Goal: Information Seeking & Learning: Learn about a topic

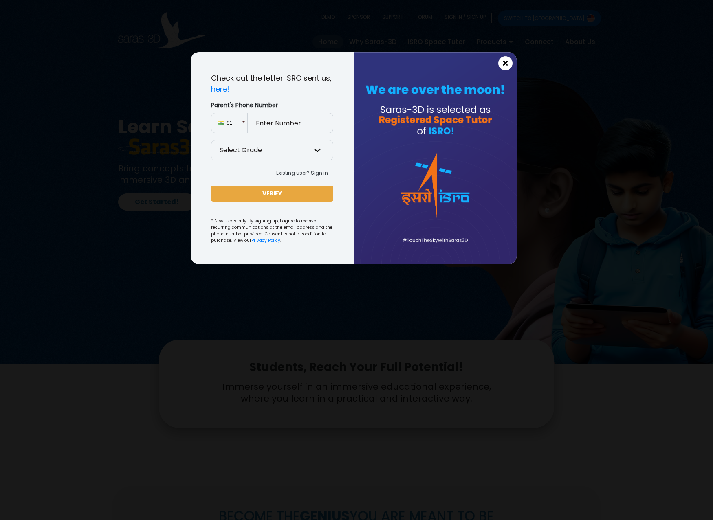
click at [507, 60] on span "×" at bounding box center [505, 63] width 7 height 11
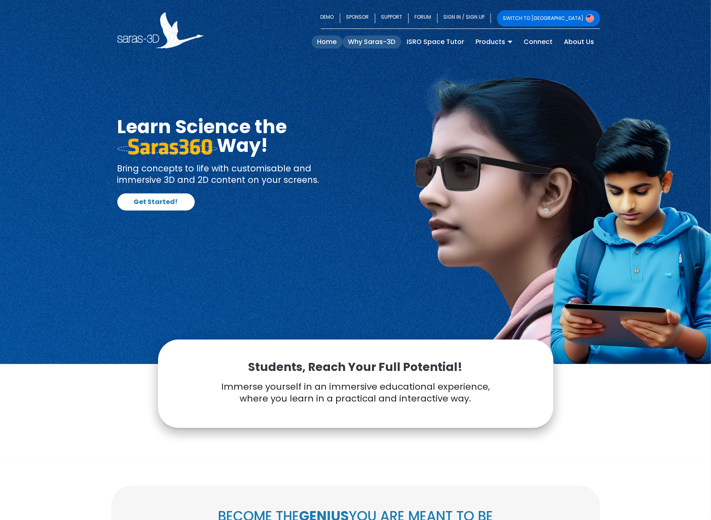
click at [369, 41] on link "Why Saras-3D" at bounding box center [372, 41] width 59 height 13
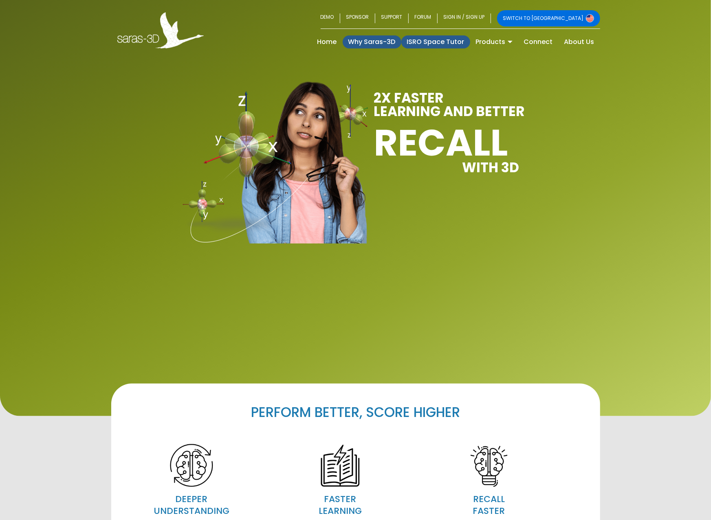
click at [441, 42] on link "ISRO Space Tutor" at bounding box center [435, 41] width 69 height 13
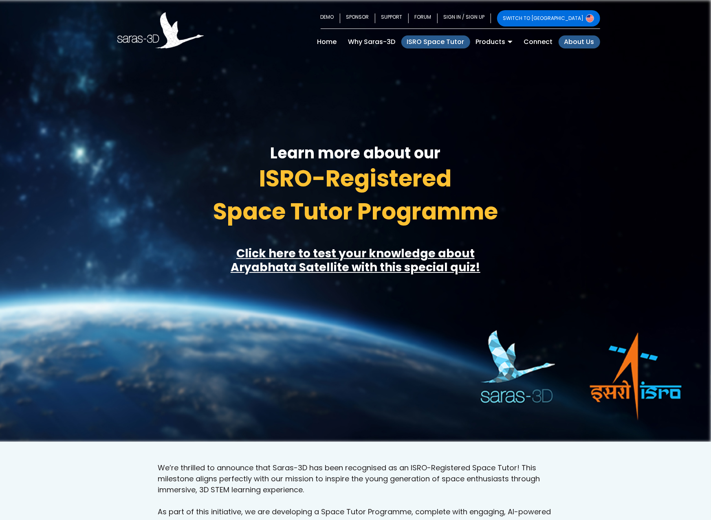
click at [578, 38] on link "About Us" at bounding box center [579, 41] width 42 height 13
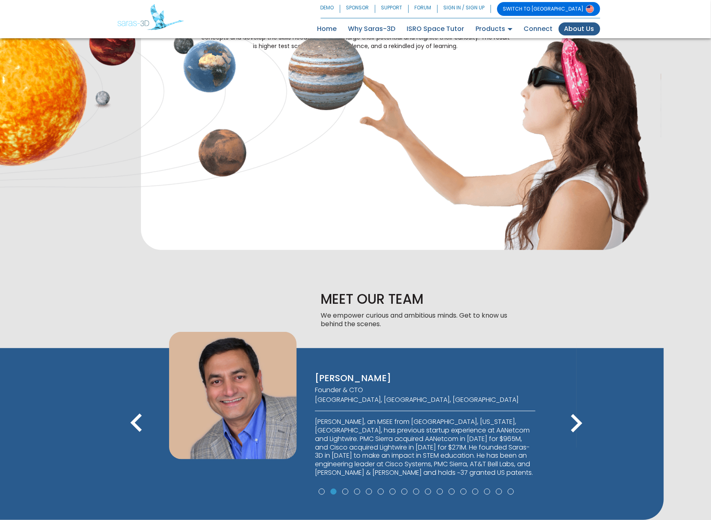
scroll to position [475, 0]
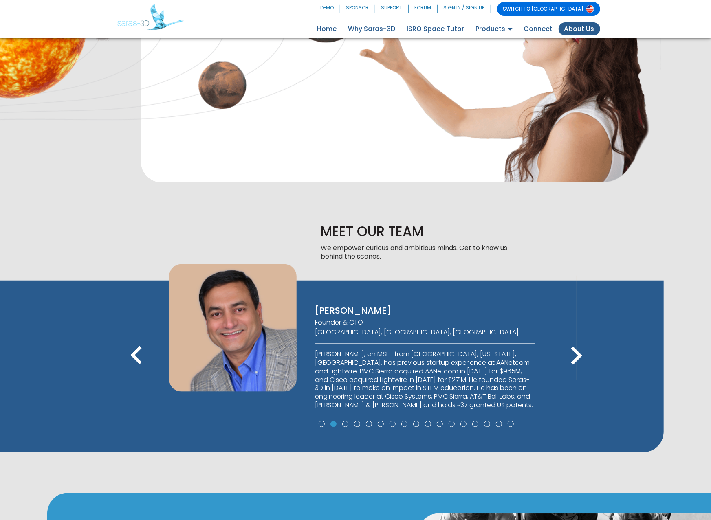
click at [131, 338] on icon "keyboard_arrow_left" at bounding box center [136, 356] width 37 height 37
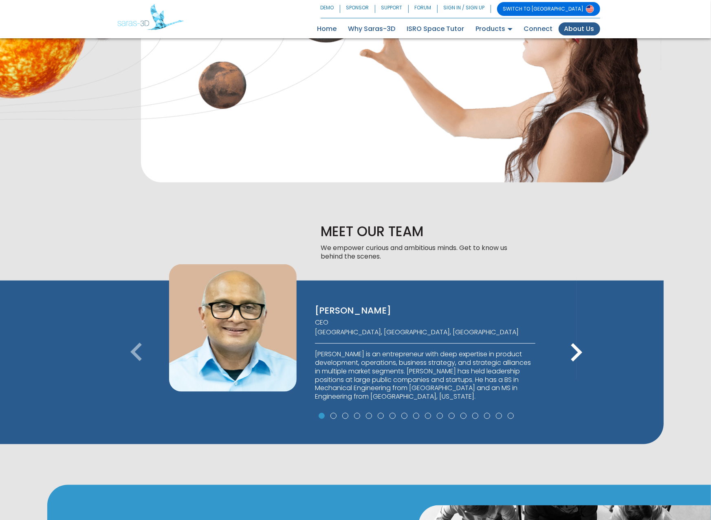
click at [578, 334] on icon "keyboard_arrow_right" at bounding box center [576, 352] width 37 height 37
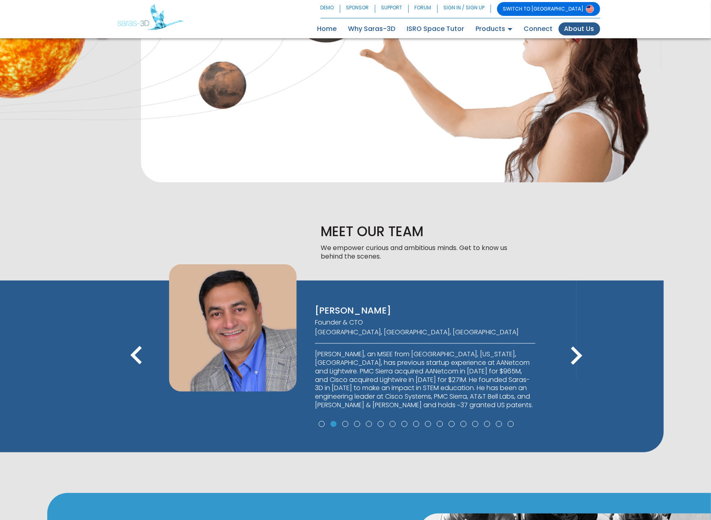
click at [577, 338] on icon "keyboard_arrow_right" at bounding box center [576, 356] width 37 height 37
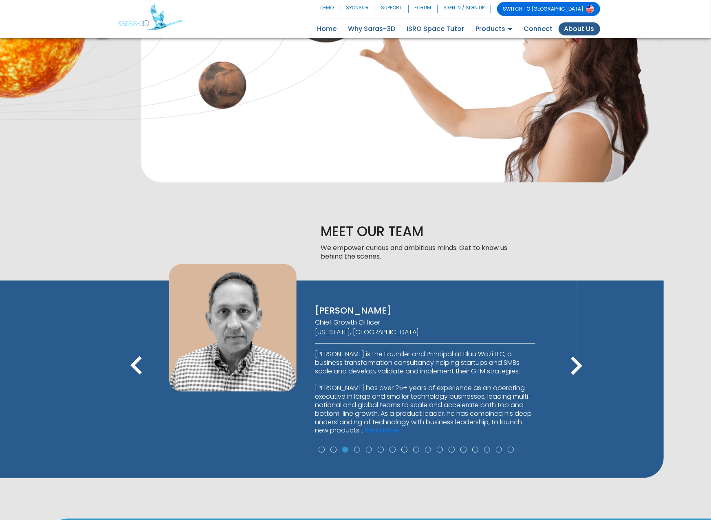
click at [574, 348] on icon "keyboard_arrow_right" at bounding box center [576, 366] width 37 height 37
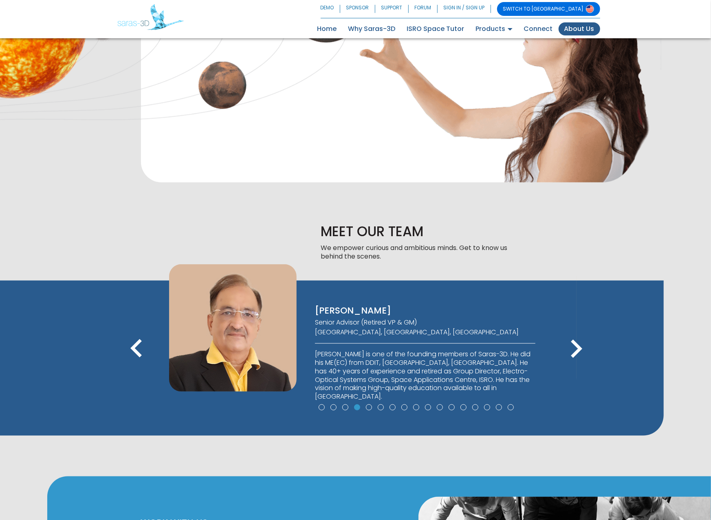
click at [574, 331] on icon "keyboard_arrow_right" at bounding box center [576, 349] width 37 height 37
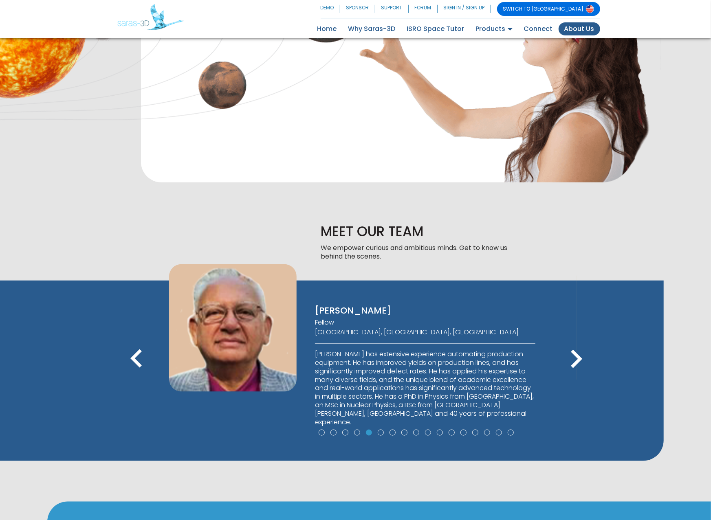
click at [574, 341] on icon "keyboard_arrow_right" at bounding box center [576, 359] width 37 height 37
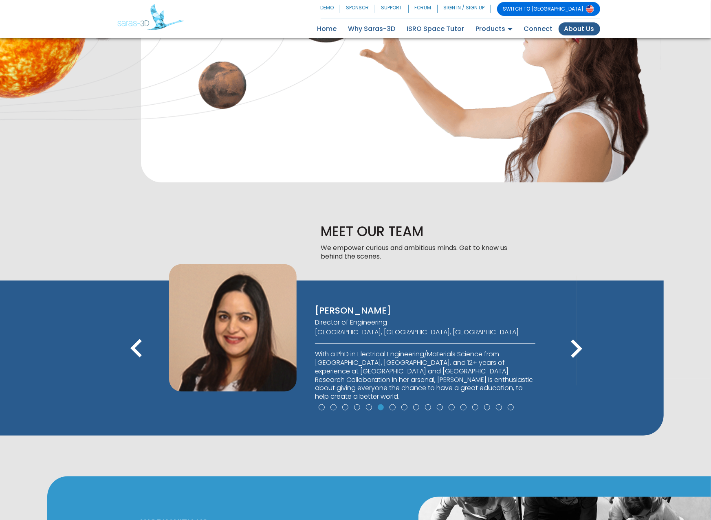
click at [573, 331] on icon "keyboard_arrow_right" at bounding box center [576, 349] width 37 height 37
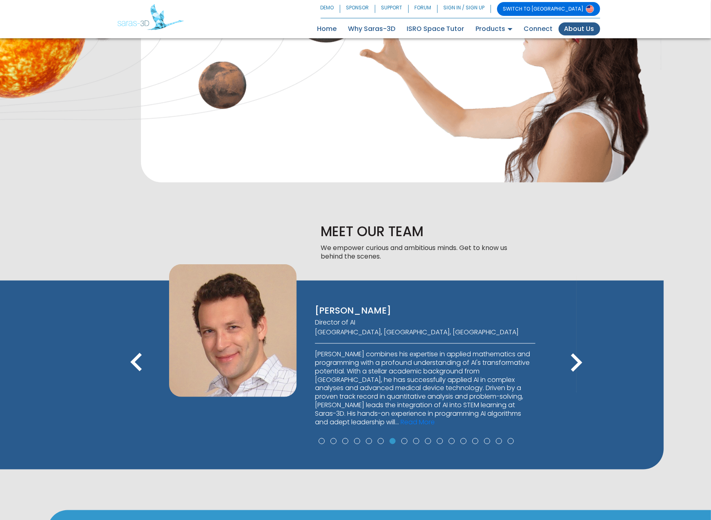
click at [573, 345] on icon "keyboard_arrow_right" at bounding box center [576, 363] width 37 height 37
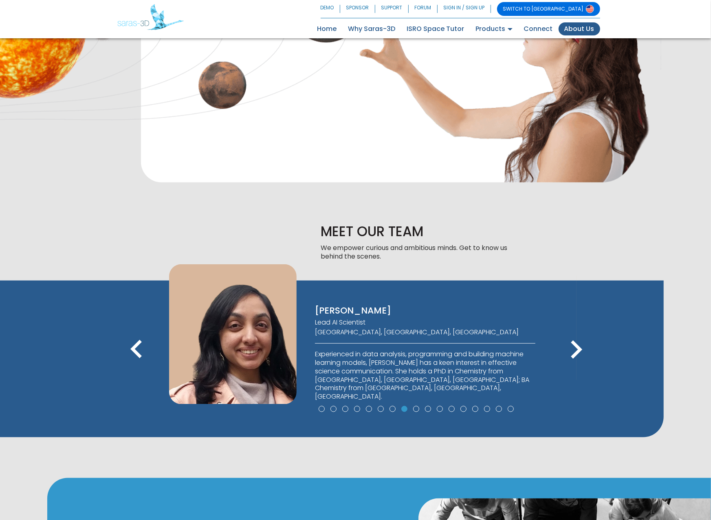
click at [573, 332] on icon "keyboard_arrow_right" at bounding box center [576, 350] width 37 height 37
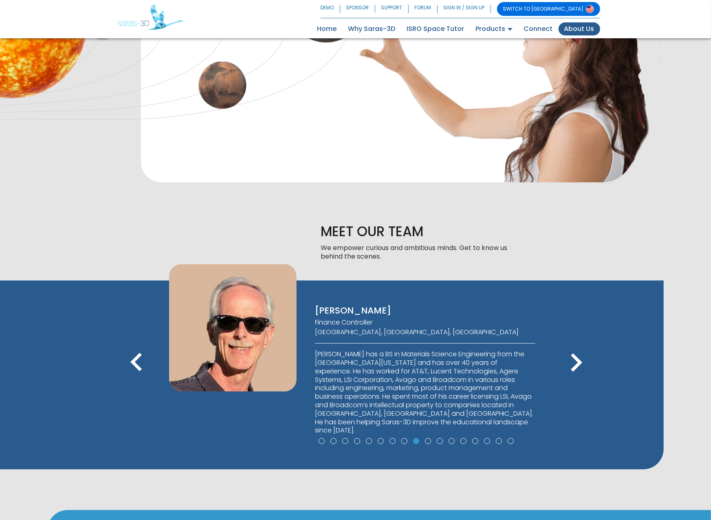
click at [573, 345] on icon "keyboard_arrow_right" at bounding box center [576, 363] width 37 height 37
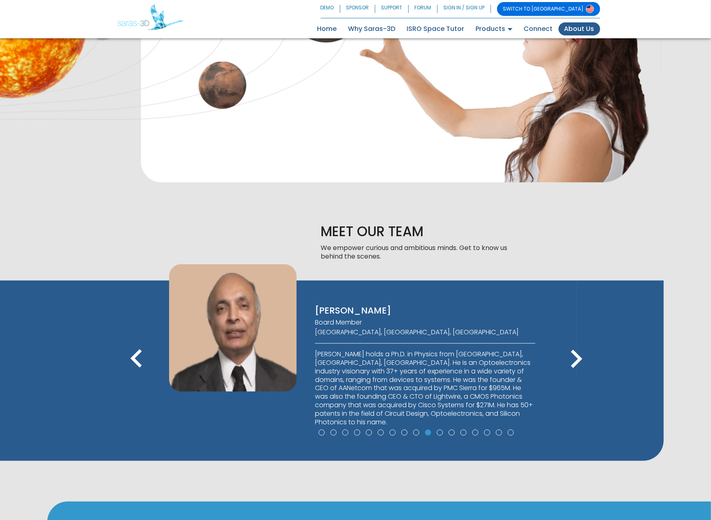
click at [573, 341] on icon "keyboard_arrow_right" at bounding box center [576, 359] width 37 height 37
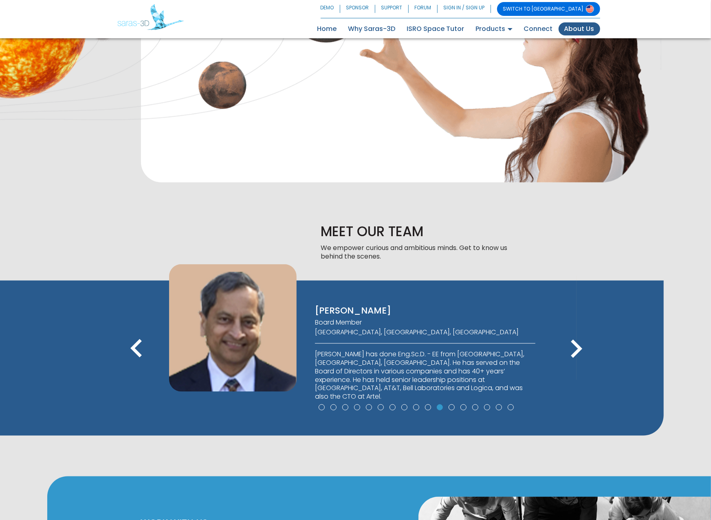
click at [573, 331] on icon "keyboard_arrow_right" at bounding box center [576, 349] width 37 height 37
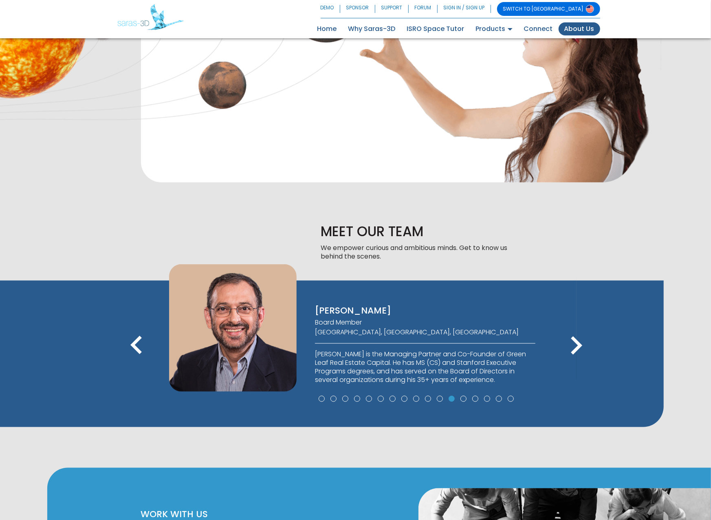
click at [573, 327] on icon "keyboard_arrow_right" at bounding box center [576, 345] width 37 height 37
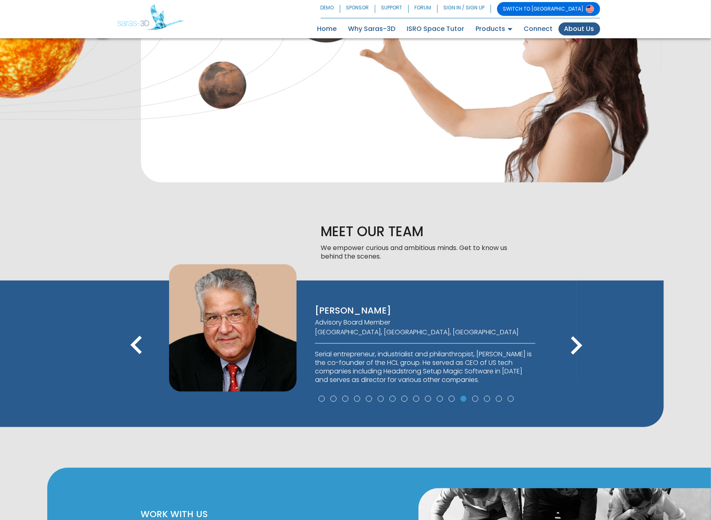
click at [573, 327] on icon "keyboard_arrow_right" at bounding box center [576, 345] width 37 height 37
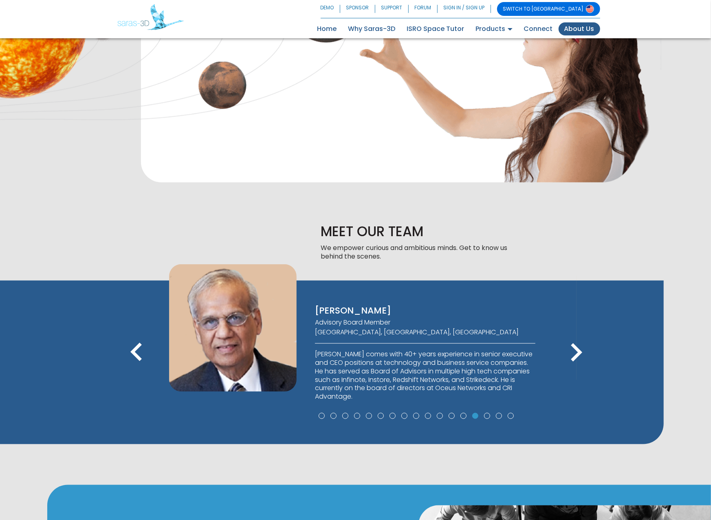
click at [573, 334] on icon "keyboard_arrow_right" at bounding box center [576, 352] width 37 height 37
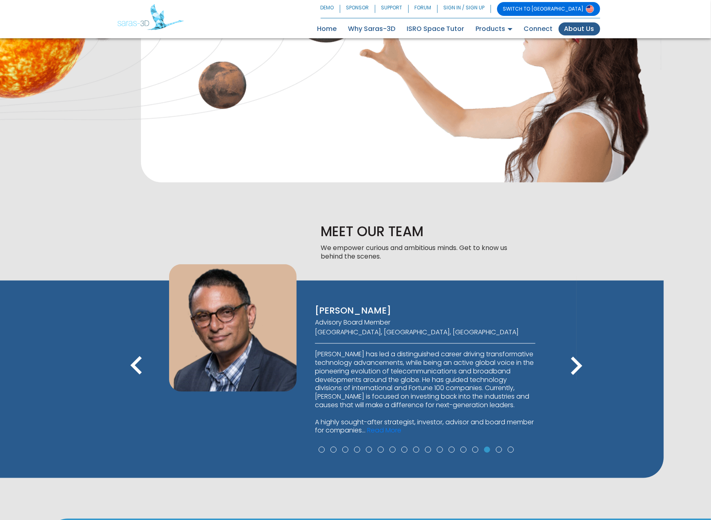
click at [573, 348] on icon "keyboard_arrow_right" at bounding box center [576, 366] width 37 height 37
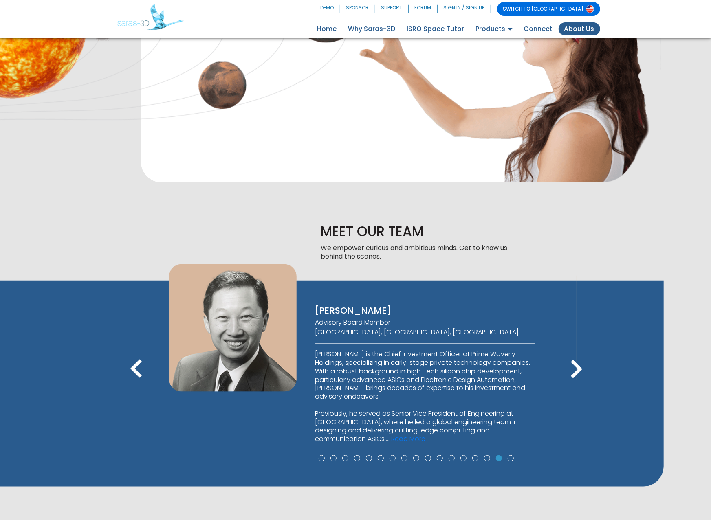
click at [573, 349] on div "keyboard_arrow_left keyboard_arrow_right" at bounding box center [372, 371] width 407 height 44
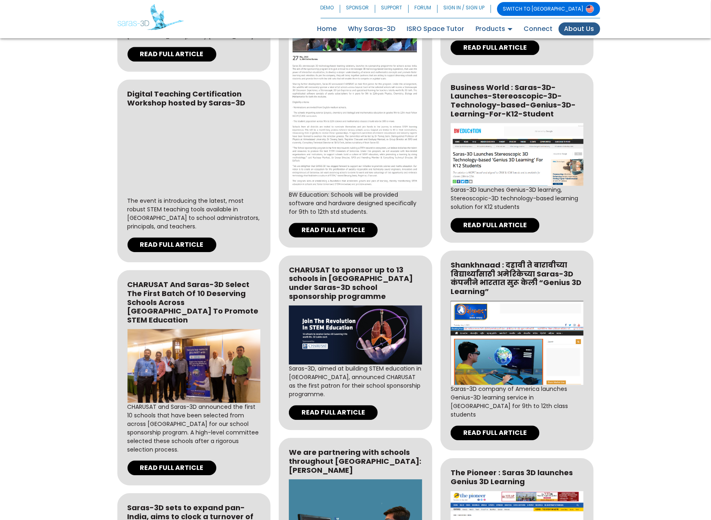
scroll to position [1389, 0]
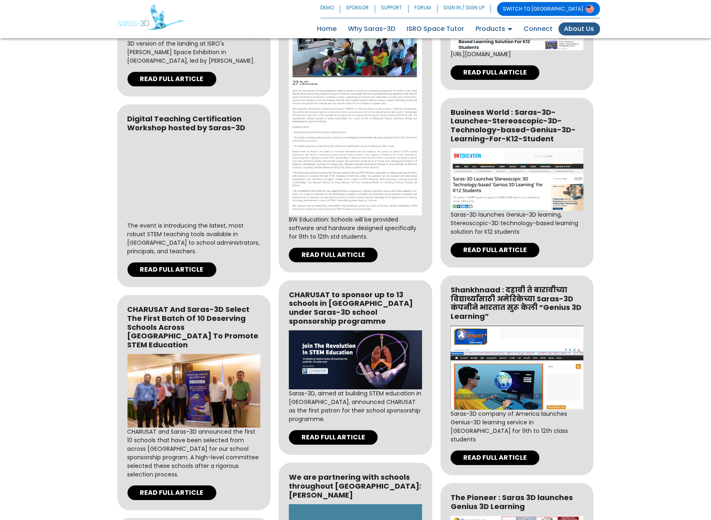
click at [165, 354] on img at bounding box center [193, 391] width 133 height 74
click at [164, 485] on link "READ FULL ARTICLE" at bounding box center [171, 492] width 89 height 15
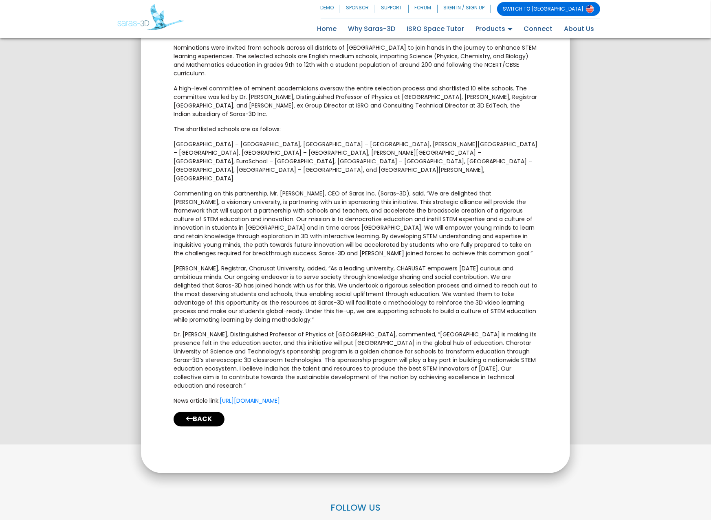
scroll to position [788, 0]
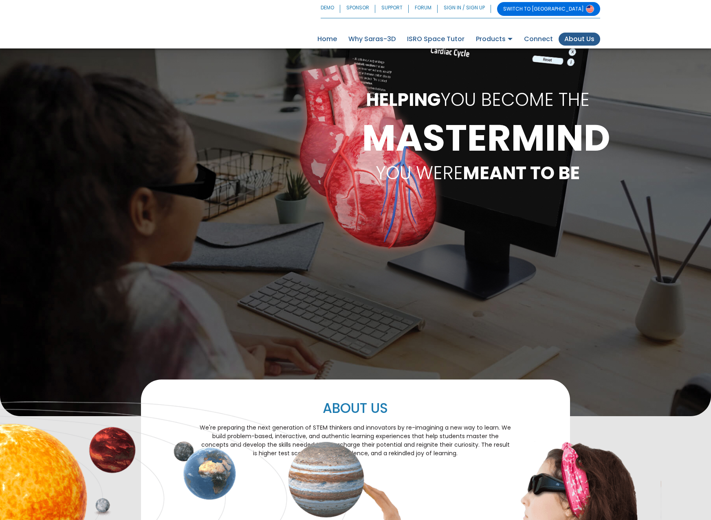
scroll to position [1355, 0]
